Goal: Information Seeking & Learning: Learn about a topic

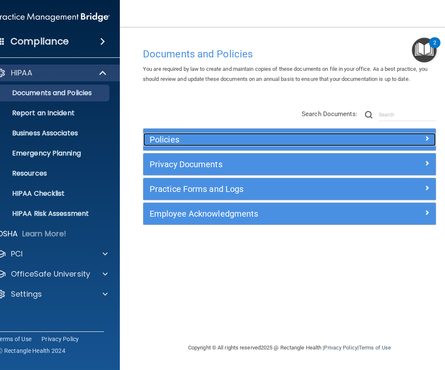
click at [423, 137] on div at bounding box center [399, 138] width 73 height 10
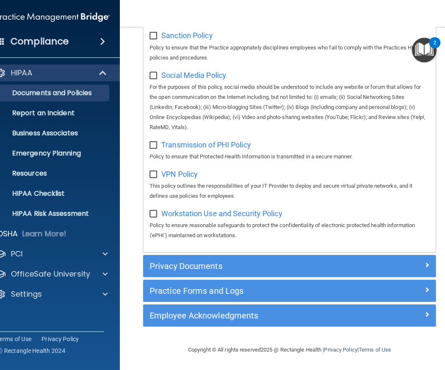
scroll to position [773, 0]
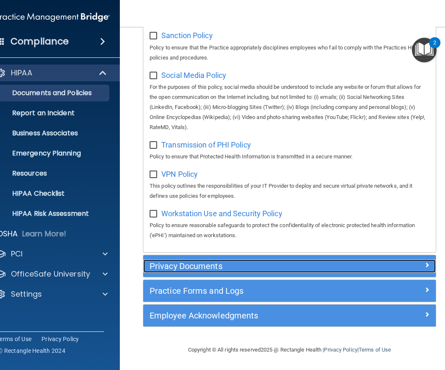
click at [216, 263] on h5 "Privacy Documents" at bounding box center [253, 266] width 207 height 9
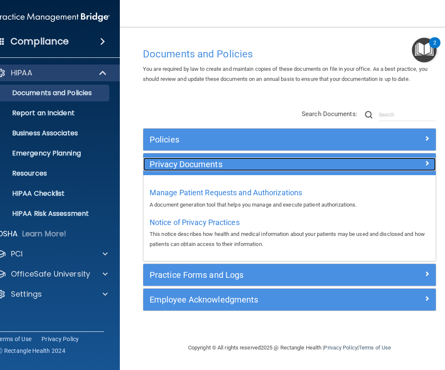
scroll to position [0, 0]
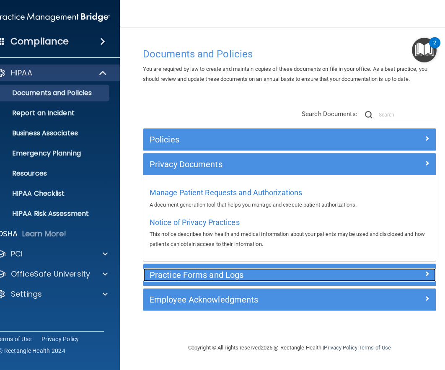
click at [221, 281] on div "Practice Forms and Logs" at bounding box center [253, 274] width 220 height 13
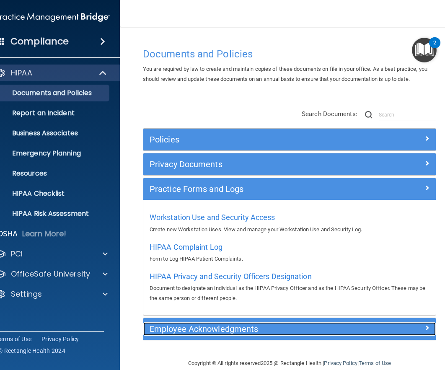
click at [239, 335] on div "Employee Acknowledgments" at bounding box center [253, 328] width 220 height 13
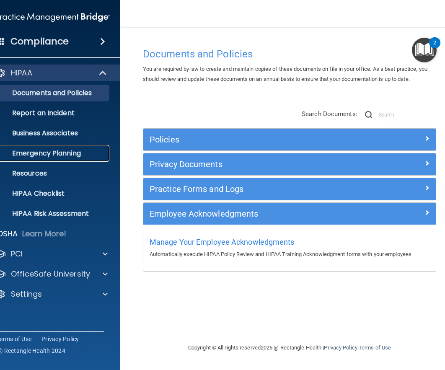
click at [33, 155] on p "Emergency Planning" at bounding box center [48, 153] width 114 height 8
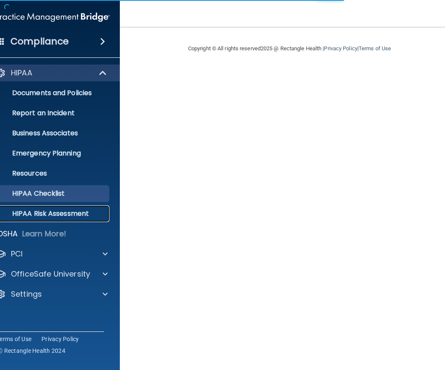
click at [65, 215] on p "HIPAA Risk Assessment" at bounding box center [48, 214] width 114 height 8
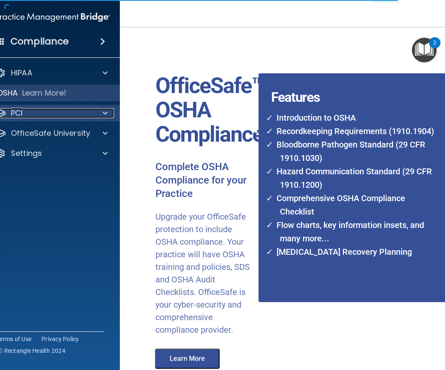
click at [34, 114] on div "PCI" at bounding box center [42, 113] width 104 height 10
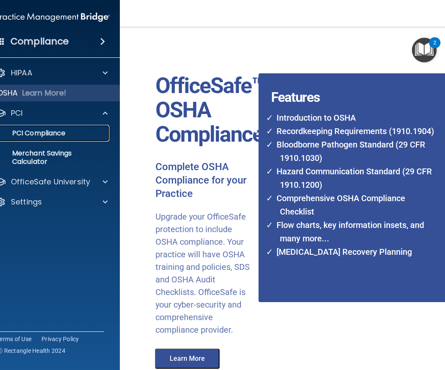
click at [38, 132] on p "PCI Compliance" at bounding box center [48, 133] width 114 height 8
click at [66, 42] on div "Compliance" at bounding box center [53, 41] width 134 height 18
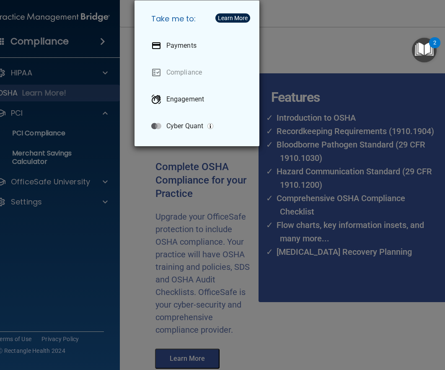
click at [317, 59] on div "Take me to: Payments Compliance Engagement Cyber Quant" at bounding box center [222, 185] width 445 height 370
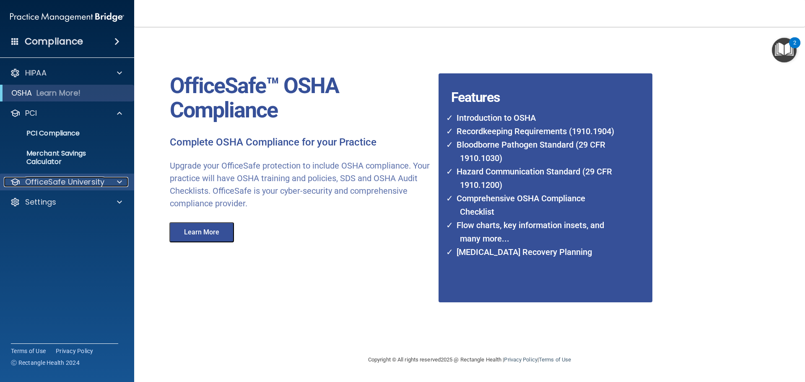
click at [82, 177] on p "OfficeSafe University" at bounding box center [64, 182] width 79 height 10
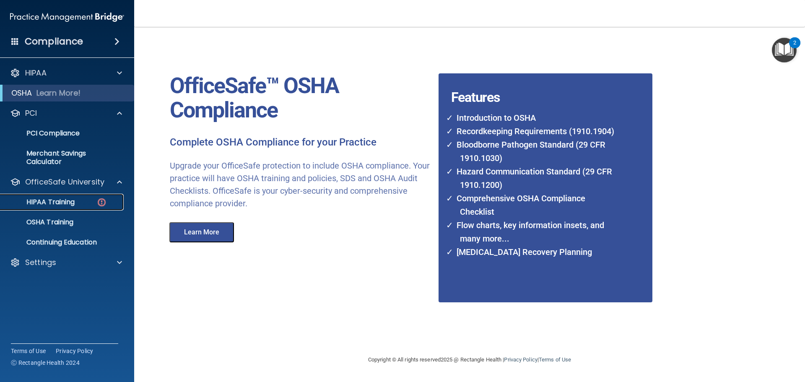
click at [71, 200] on p "HIPAA Training" at bounding box center [39, 202] width 69 height 8
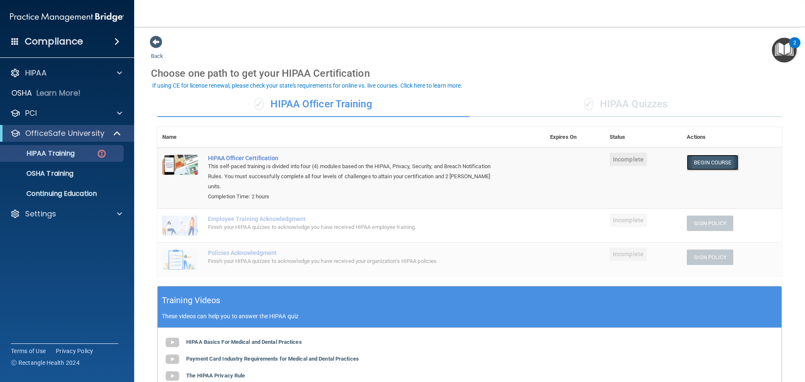
click at [445, 164] on link "Begin Course" at bounding box center [712, 163] width 51 height 16
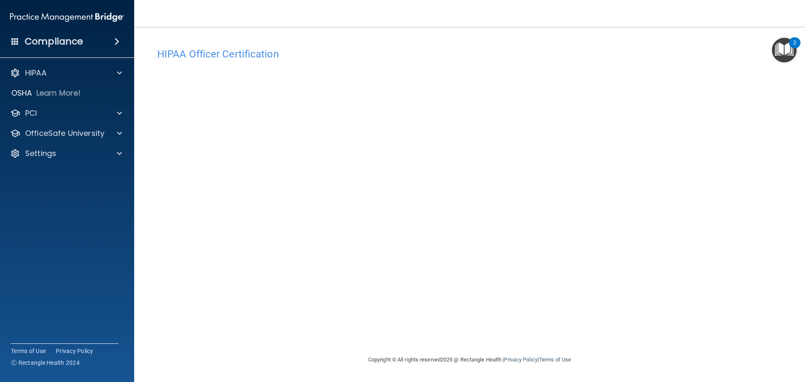
click at [620, 358] on div "Copyright © All rights reserved 2025 @ Rectangle Health | Privacy Policy | Term…" at bounding box center [470, 359] width 306 height 27
